Goal: Task Accomplishment & Management: Use online tool/utility

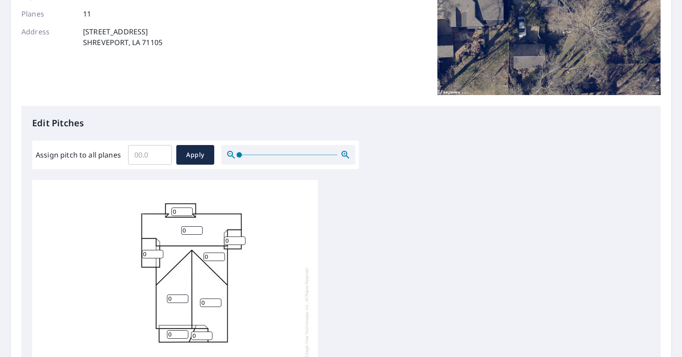
scroll to position [9, 0]
click at [146, 160] on input "Assign pitch to all planes" at bounding box center [150, 154] width 44 height 25
type input "9"
click at [186, 155] on span "Apply" at bounding box center [196, 155] width 24 height 11
type input "9"
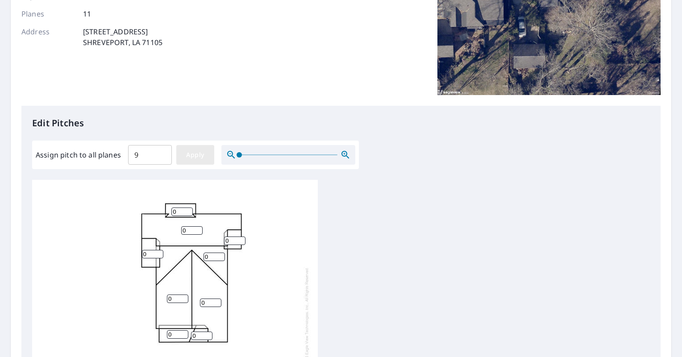
type input "9"
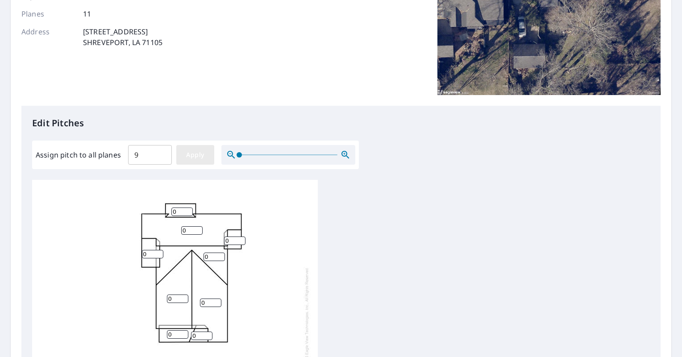
type input "9"
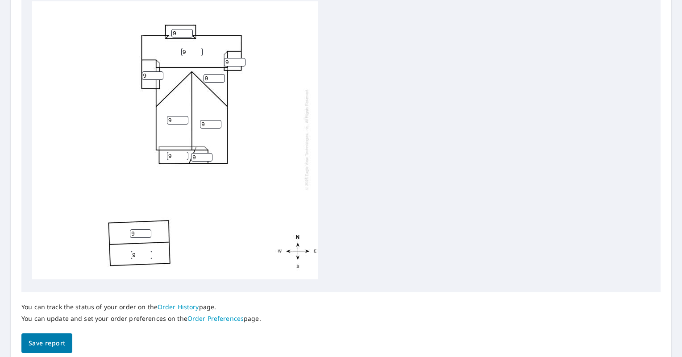
scroll to position [0, 0]
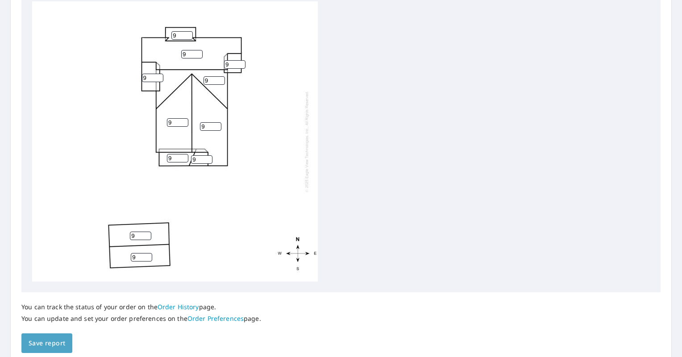
click at [53, 349] on button "Save report" at bounding box center [46, 344] width 51 height 20
drag, startPoint x: 138, startPoint y: 238, endPoint x: 109, endPoint y: 237, distance: 29.5
click at [112, 238] on div "9 9 9 9 9 9 9 9 9 9 9" at bounding box center [175, 141] width 286 height 280
type input "0"
drag, startPoint x: 138, startPoint y: 261, endPoint x: 110, endPoint y: 264, distance: 27.9
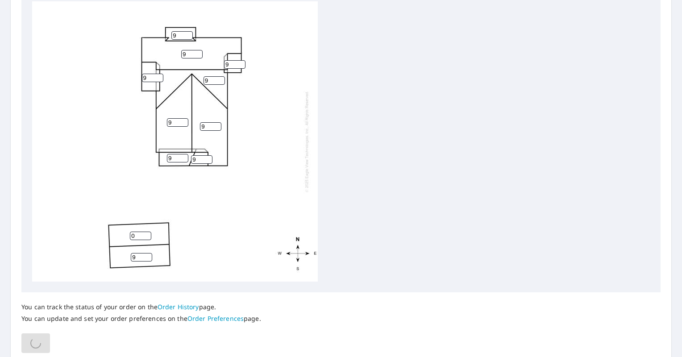
click at [111, 264] on div "9 9 9 9 0 9 9 9 9 9 9" at bounding box center [175, 141] width 286 height 280
type input "0"
click at [138, 236] on input "0" at bounding box center [140, 236] width 21 height 8
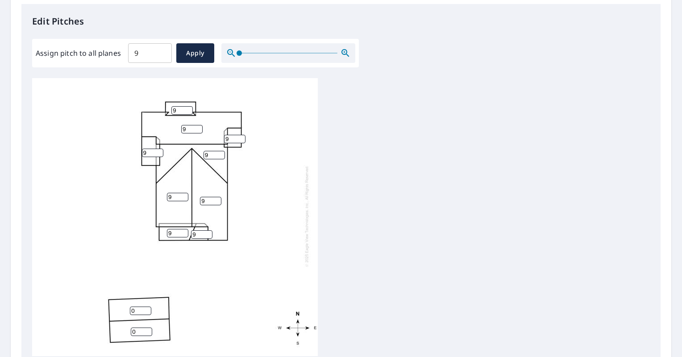
scroll to position [381, 0]
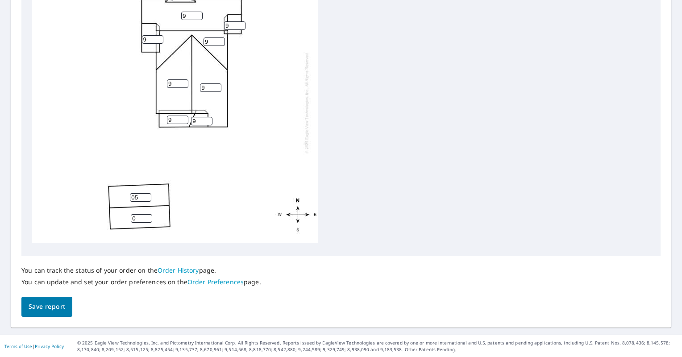
type input "05"
click at [139, 214] on input "0" at bounding box center [141, 218] width 21 height 8
type input "05"
click at [55, 309] on span "Save report" at bounding box center [47, 306] width 37 height 11
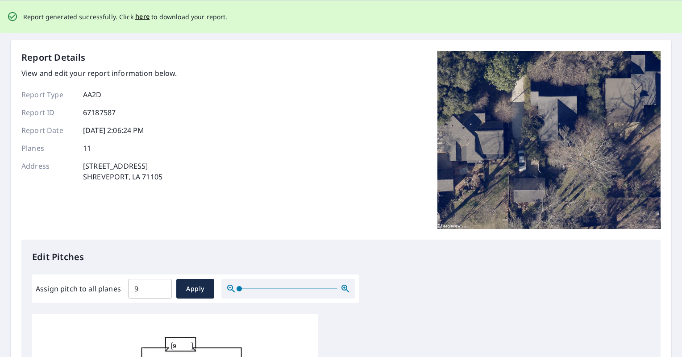
scroll to position [0, 0]
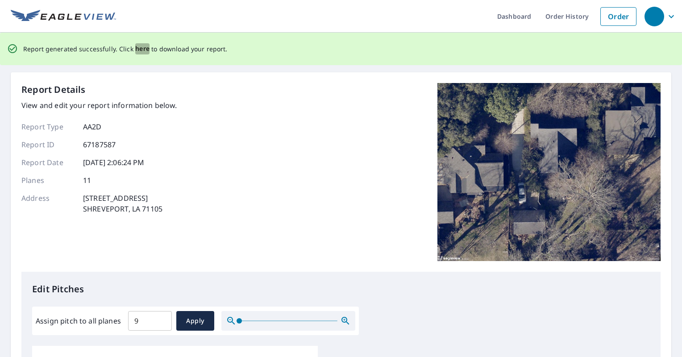
click at [139, 50] on span "here" at bounding box center [142, 48] width 15 height 11
